Goal: Navigation & Orientation: Find specific page/section

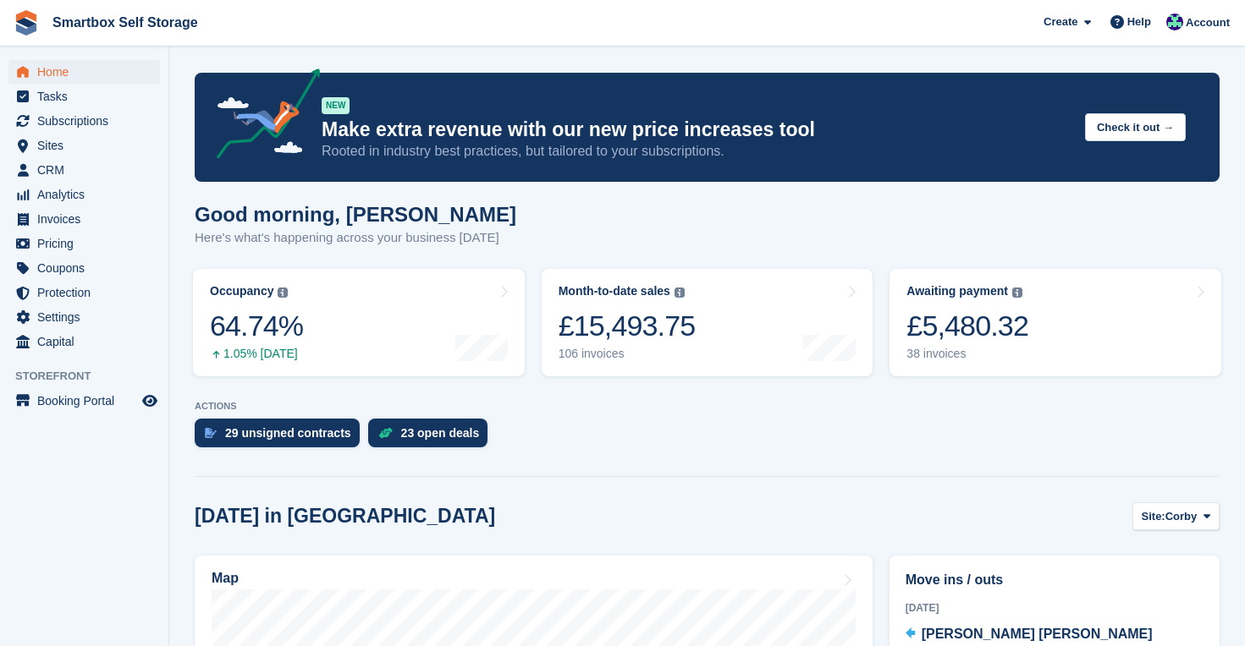
click at [51, 72] on span "Home" at bounding box center [88, 72] width 102 height 24
click at [59, 73] on span "Home" at bounding box center [88, 72] width 102 height 24
click at [60, 66] on span "Home" at bounding box center [88, 72] width 102 height 24
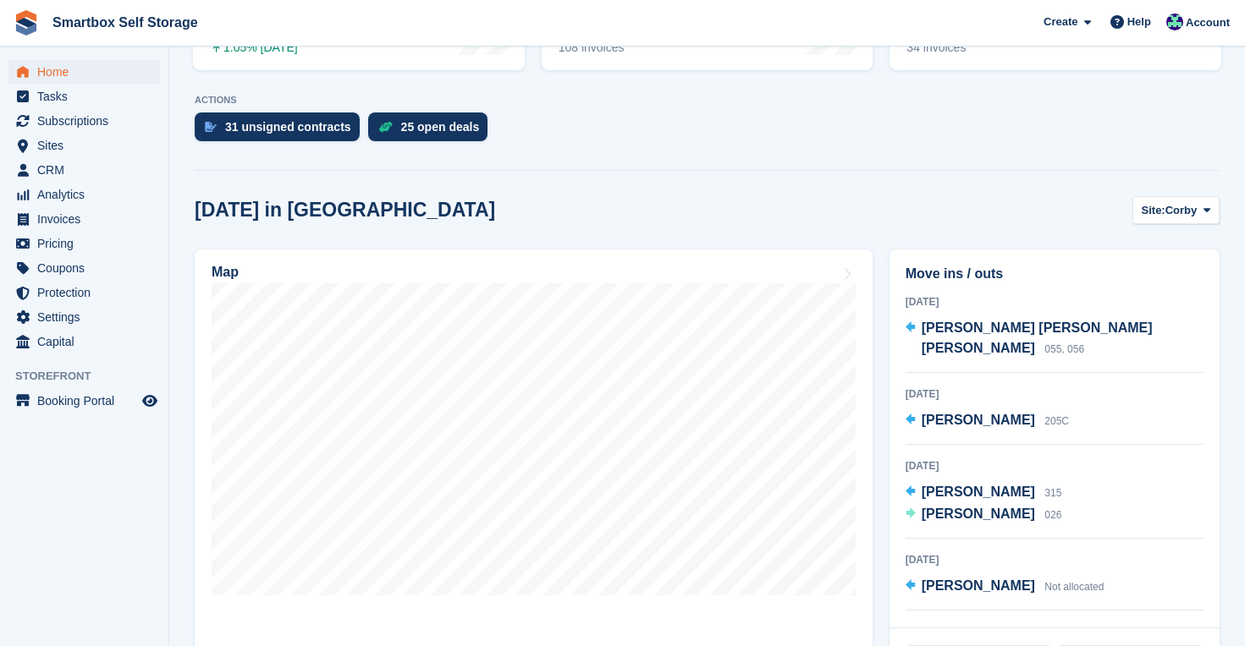
scroll to position [307, 0]
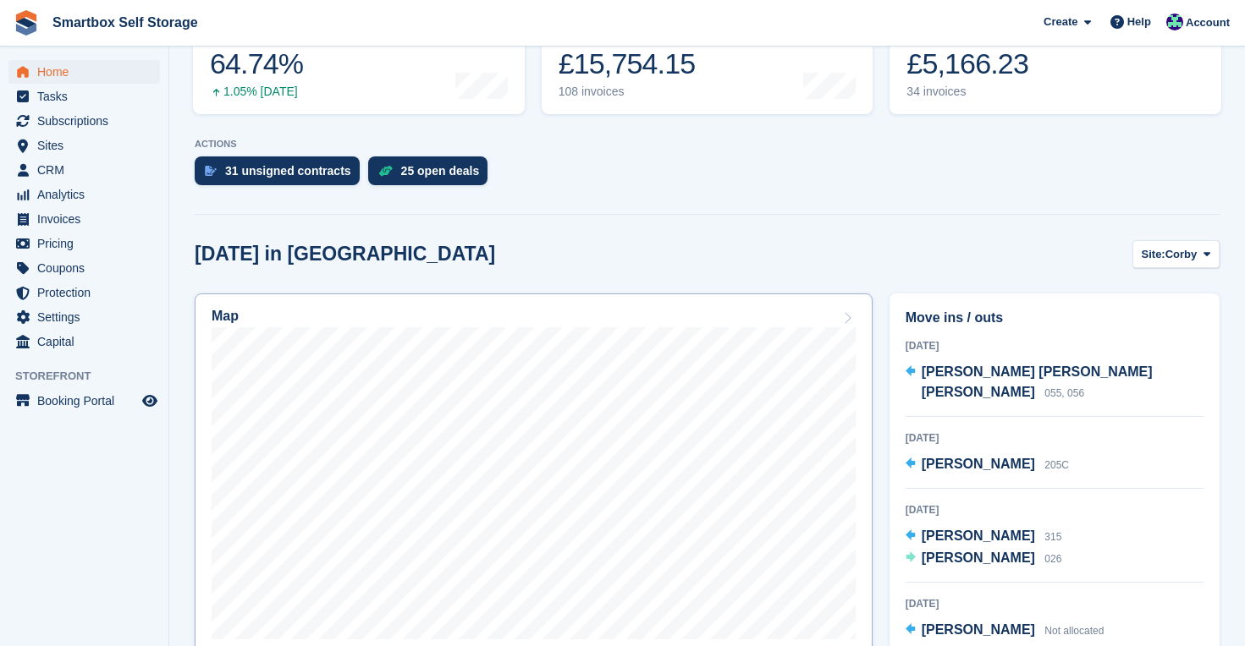
scroll to position [336, 0]
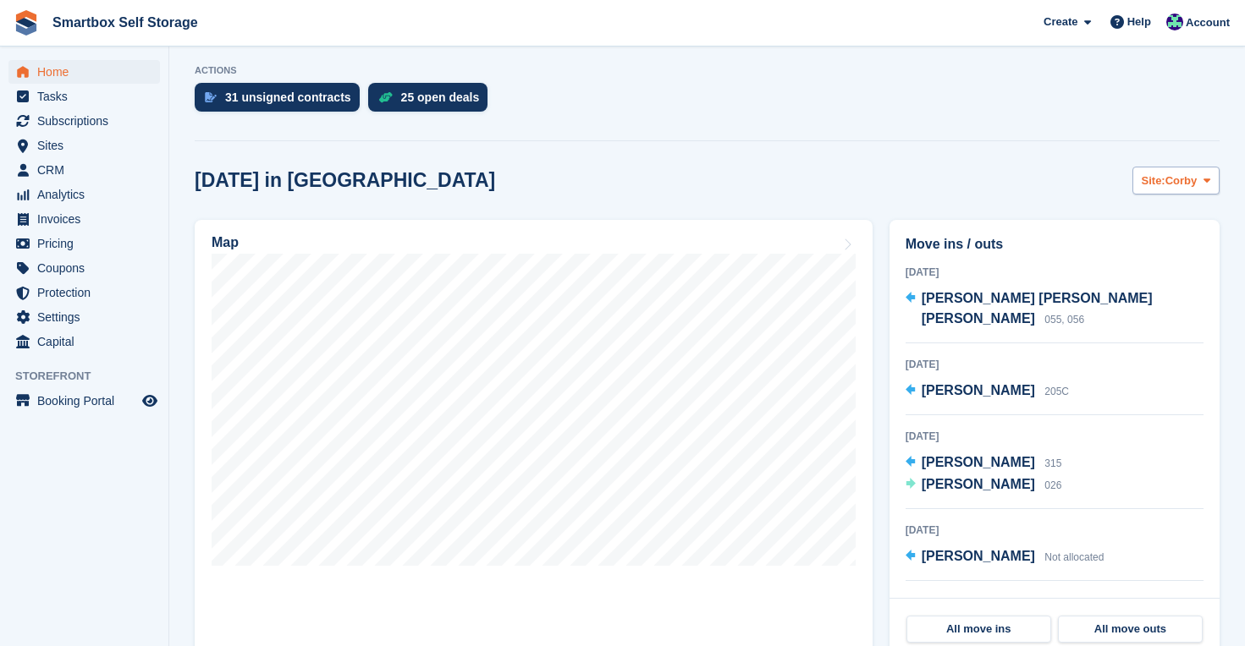
click at [1192, 180] on span "Corby" at bounding box center [1181, 181] width 32 height 17
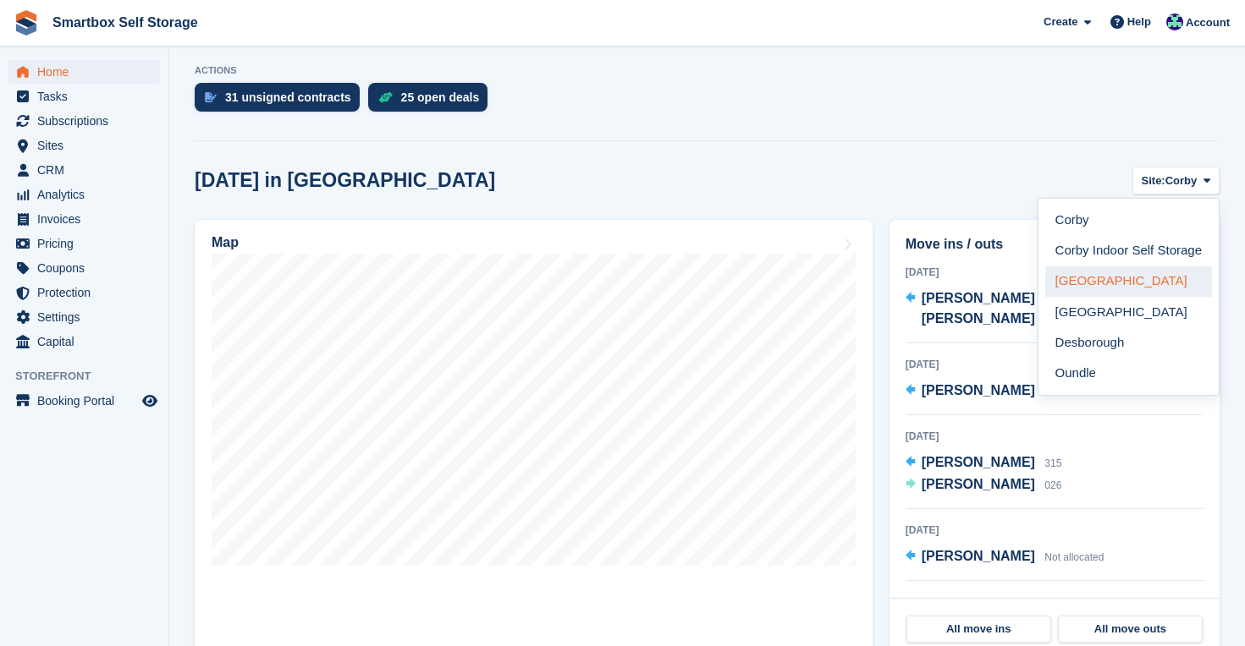
click at [1132, 274] on link "[GEOGRAPHIC_DATA]" at bounding box center [1128, 282] width 167 height 30
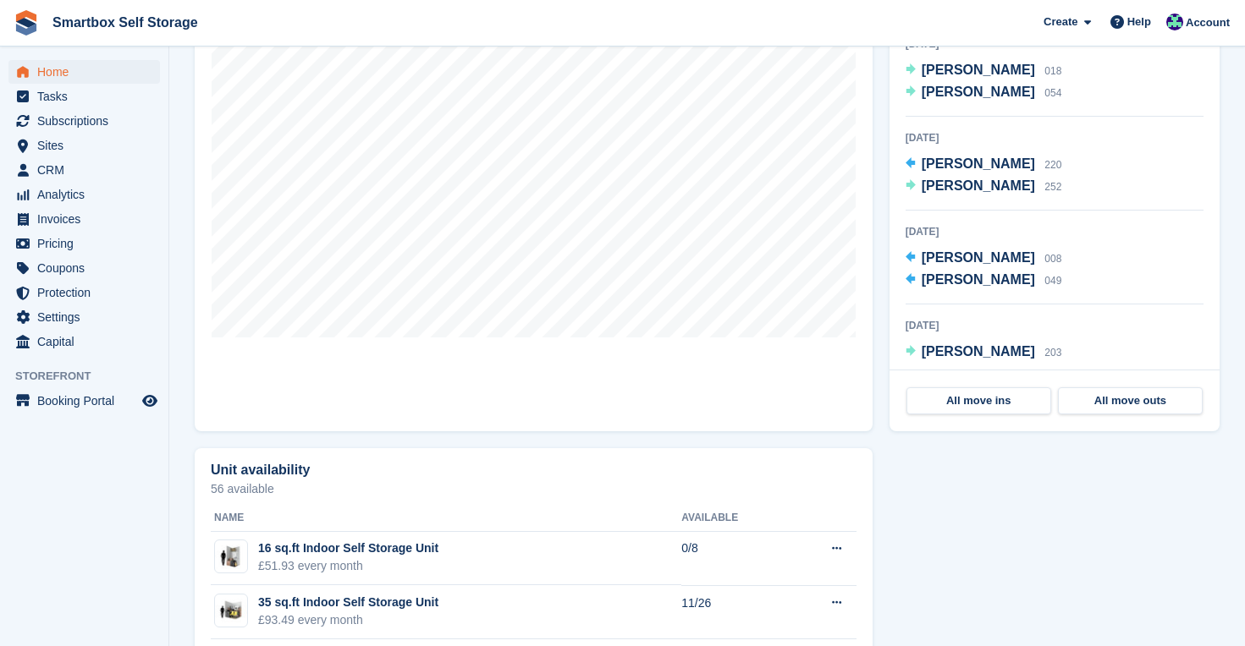
scroll to position [425, 0]
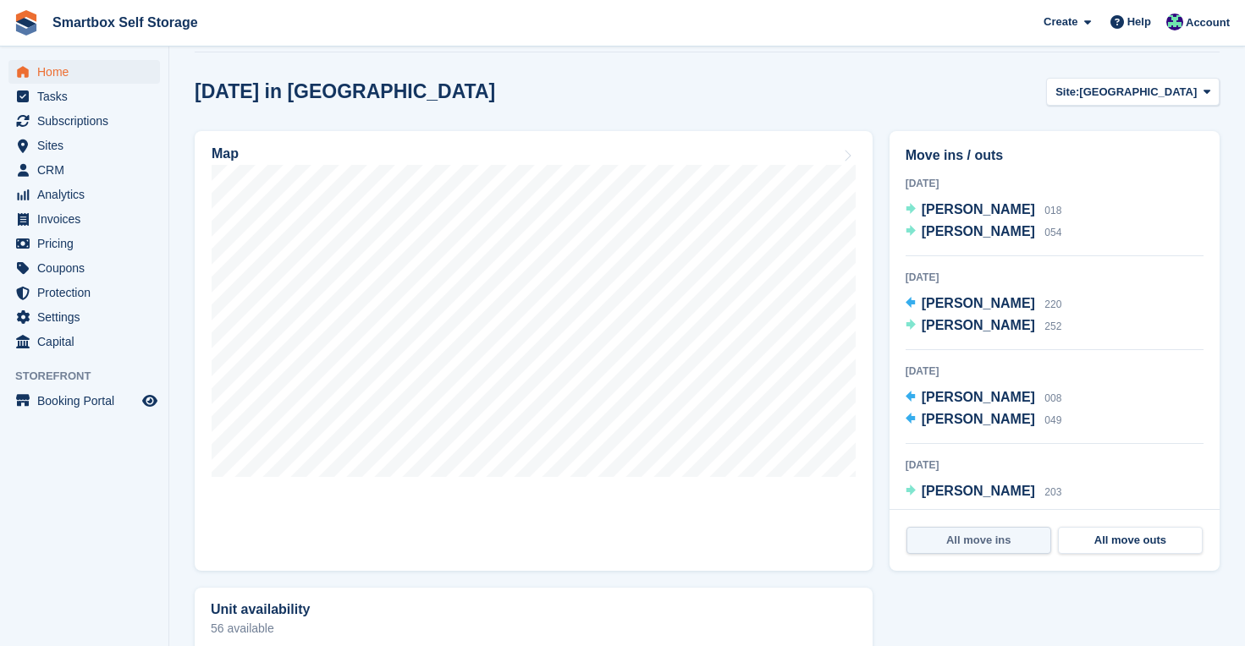
click at [993, 544] on link "All move ins" at bounding box center [978, 540] width 145 height 27
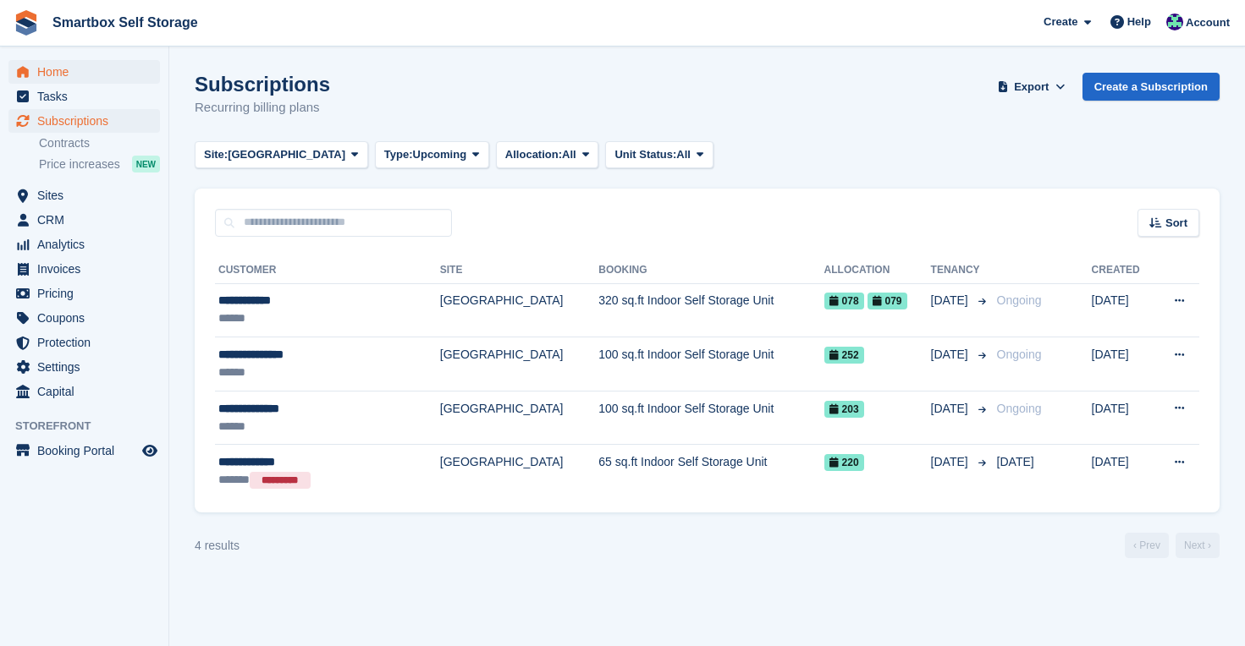
click at [47, 67] on span "Home" at bounding box center [88, 72] width 102 height 24
